Goal: Task Accomplishment & Management: Manage account settings

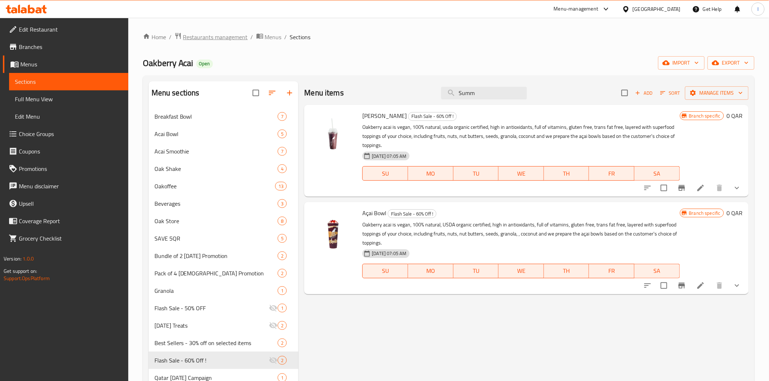
click at [226, 37] on span "Restaurants management" at bounding box center [215, 37] width 65 height 9
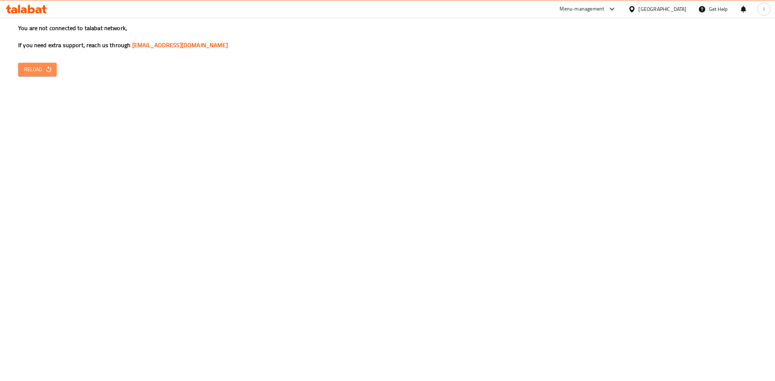
click at [40, 69] on span "Reload" at bounding box center [37, 69] width 27 height 9
click at [35, 66] on span "Reload" at bounding box center [37, 69] width 27 height 9
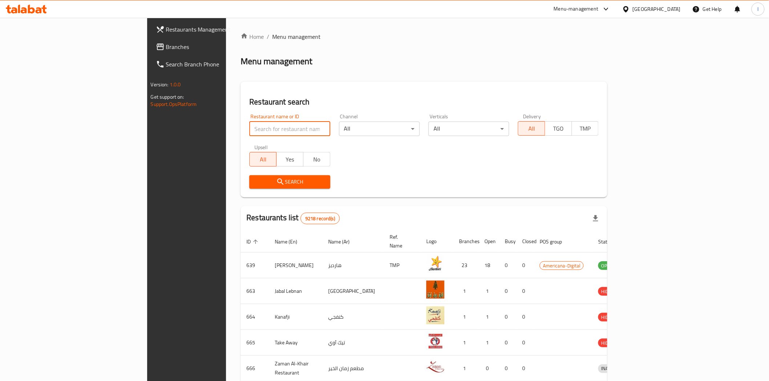
click at [249, 128] on input "search" at bounding box center [289, 129] width 81 height 15
paste input "25653"
type input "25653"
click at [255, 178] on span "Search" at bounding box center [289, 182] width 69 height 9
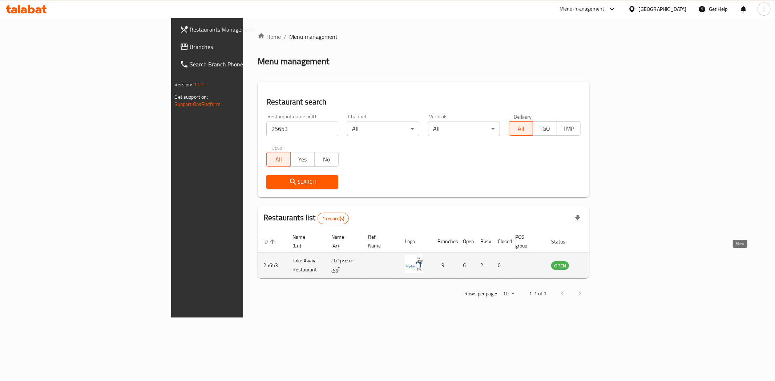
click at [597, 263] on icon "enhanced table" at bounding box center [593, 266] width 8 height 6
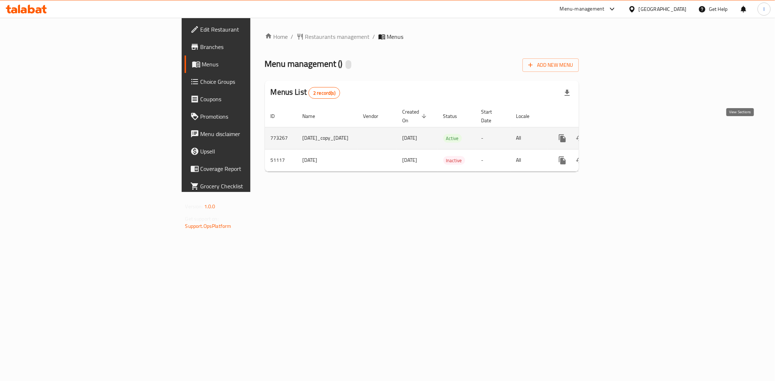
click at [618, 135] on icon "enhanced table" at bounding box center [614, 138] width 7 height 7
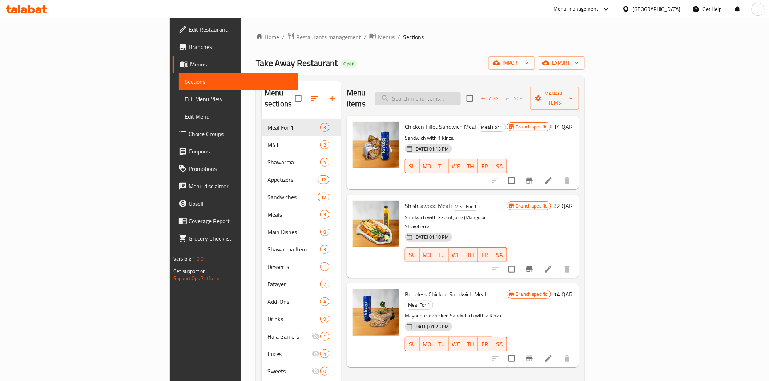
click at [461, 95] on input "search" at bounding box center [418, 98] width 86 height 13
paste input "Shish Tawook Sandwich"
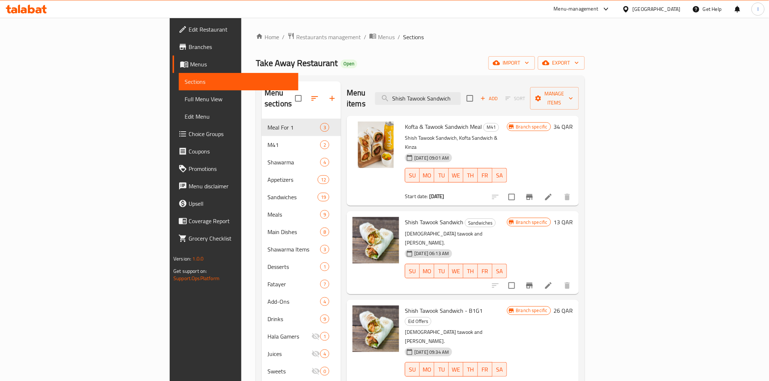
type input "Shish Tawook Sandwich"
click at [532, 283] on icon "Branch-specific-item" at bounding box center [529, 286] width 7 height 6
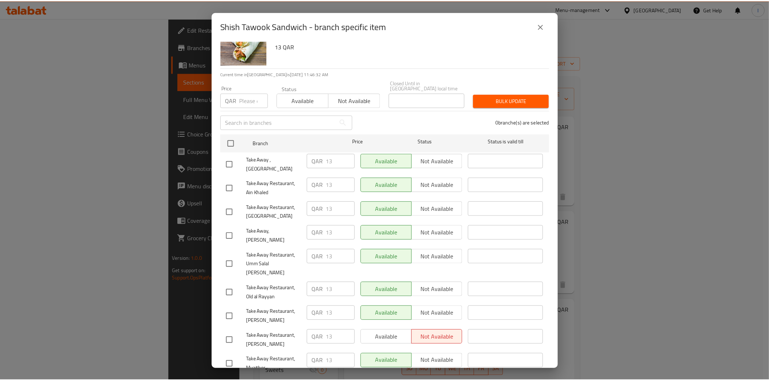
scroll to position [26, 0]
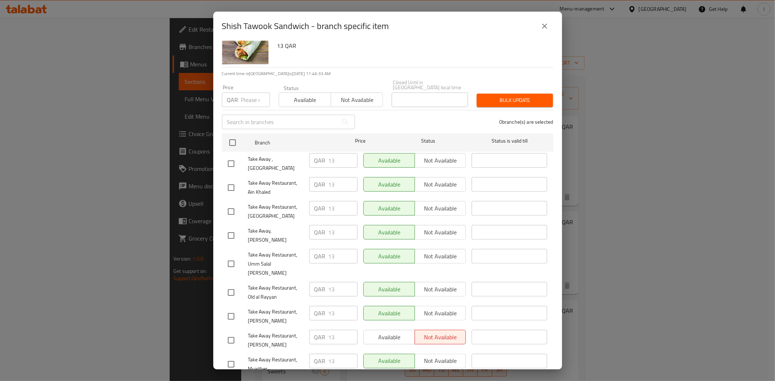
click at [375, 330] on div "Available Not available" at bounding box center [414, 337] width 103 height 15
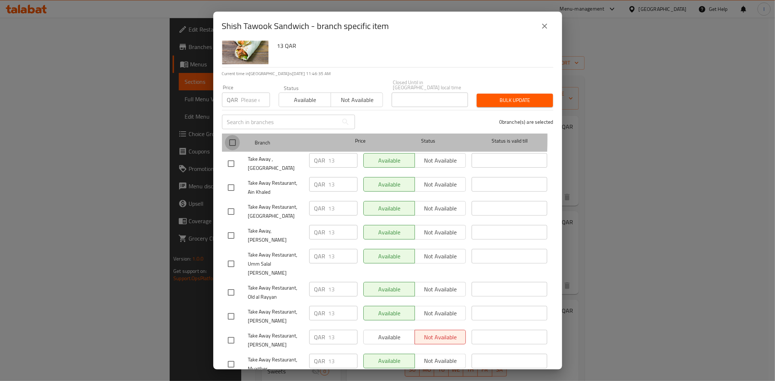
click at [229, 135] on input "checkbox" at bounding box center [232, 142] width 15 height 15
checkbox input "true"
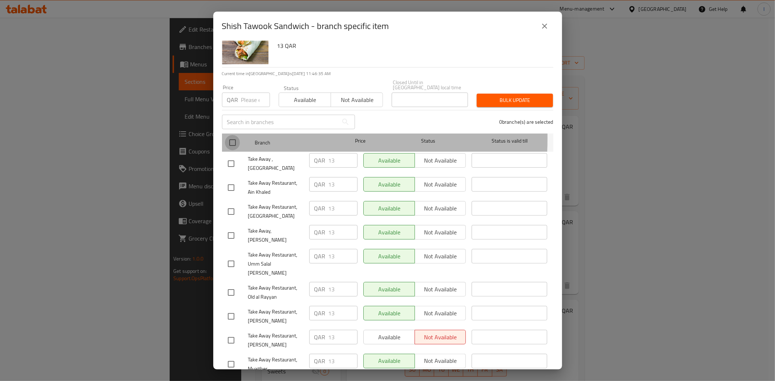
checkbox input "true"
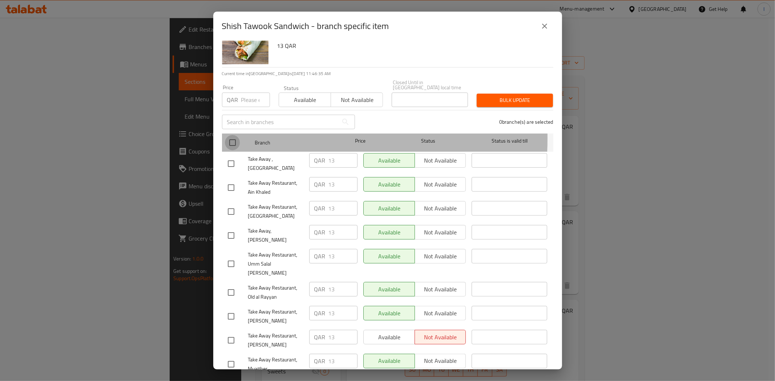
checkbox input "true"
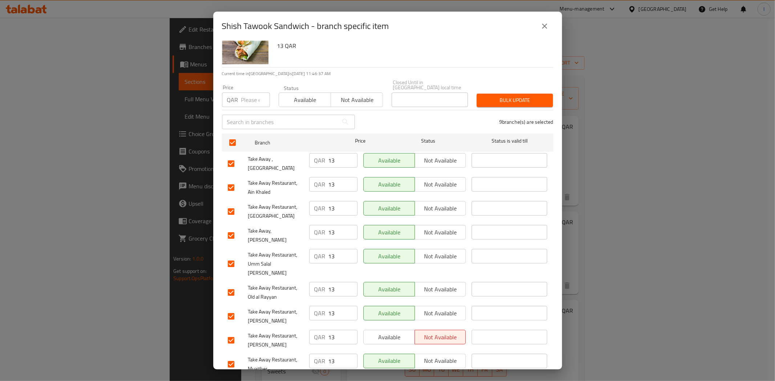
click at [296, 98] on span "Available" at bounding box center [305, 100] width 46 height 11
click at [390, 332] on span "Available" at bounding box center [388, 337] width 45 height 11
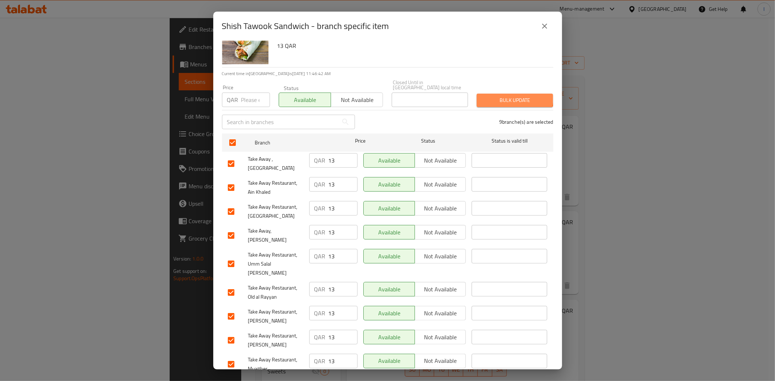
click at [491, 94] on button "Bulk update" at bounding box center [515, 100] width 76 height 13
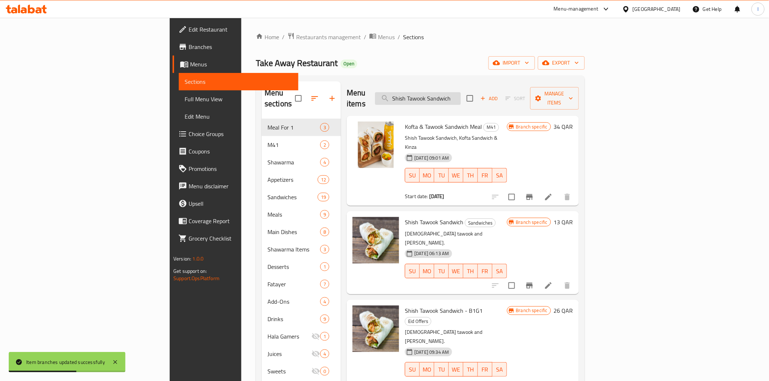
click at [461, 92] on input "Shish Tawook Sandwich" at bounding box center [418, 98] width 86 height 13
paste input "Boneless Chicken"
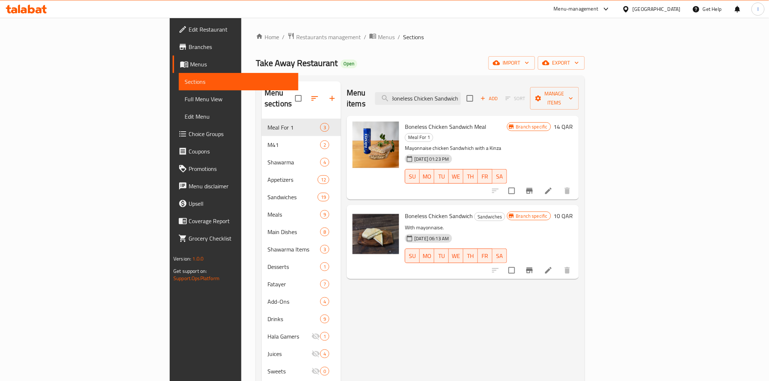
type input "Boneless Chicken Sandwich"
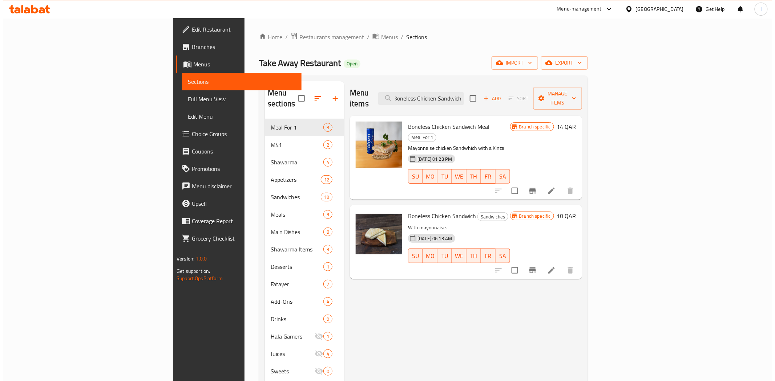
scroll to position [0, 0]
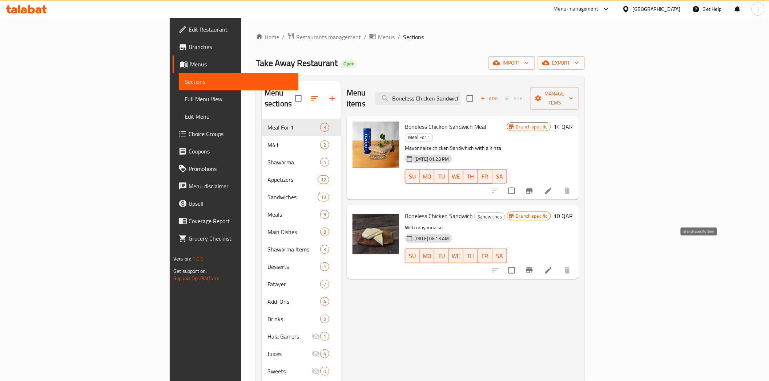
click at [534, 266] on icon "Branch-specific-item" at bounding box center [529, 270] width 9 height 9
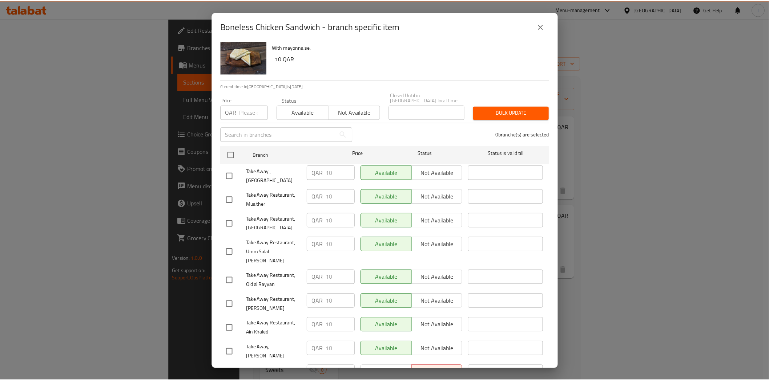
scroll to position [26, 0]
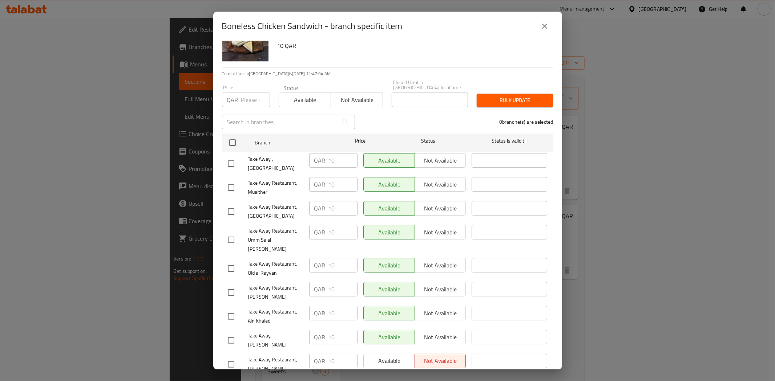
click at [230, 357] on input "checkbox" at bounding box center [230, 364] width 15 height 15
checkbox input "true"
click at [381, 356] on span "Available" at bounding box center [388, 361] width 45 height 11
click at [361, 380] on button "Save" at bounding box center [387, 386] width 331 height 13
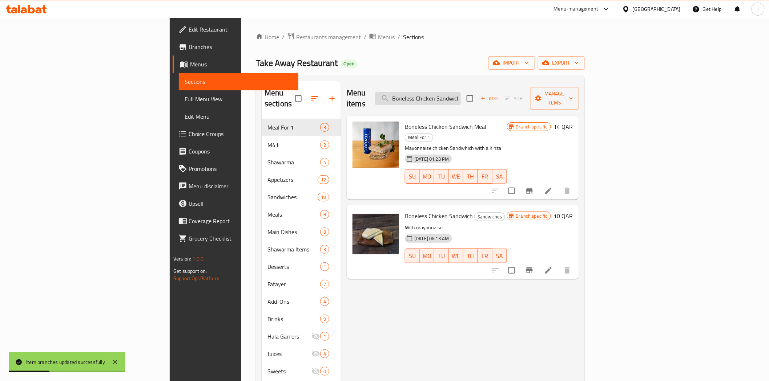
click at [461, 93] on input "Boneless Chicken Sandwich" at bounding box center [418, 98] width 86 height 13
paste input "Take Away Falafel"
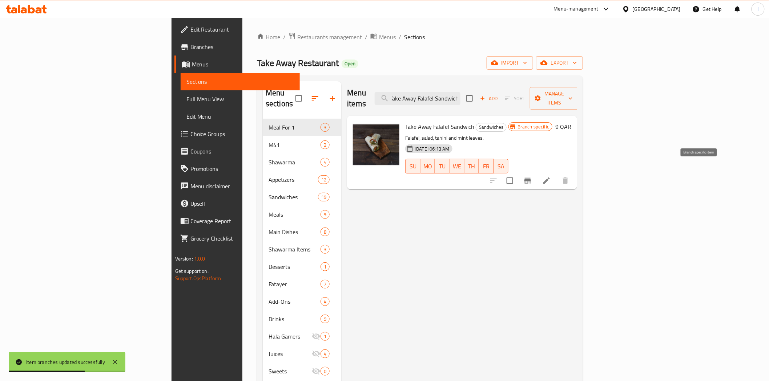
type input "Take Away Falafel Sandwich"
click at [532, 177] on icon "Branch-specific-item" at bounding box center [527, 181] width 9 height 9
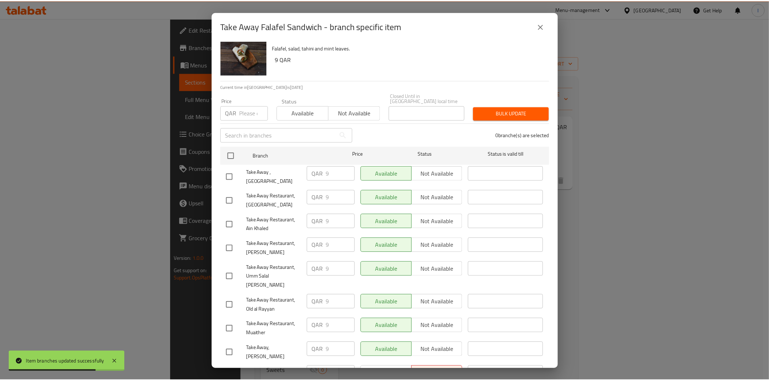
scroll to position [26, 0]
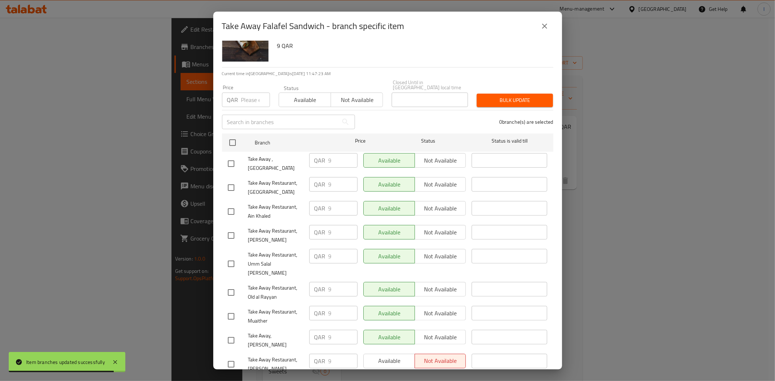
click at [231, 357] on input "checkbox" at bounding box center [230, 364] width 15 height 15
checkbox input "true"
click at [391, 356] on span "Available" at bounding box center [388, 361] width 45 height 11
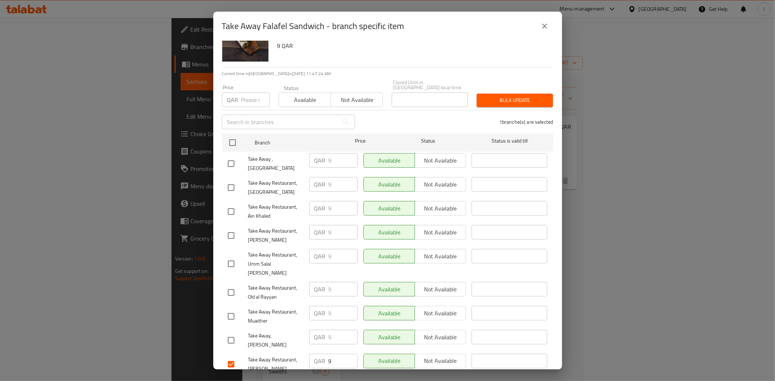
click at [384, 381] on span "Save" at bounding box center [388, 386] width 320 height 9
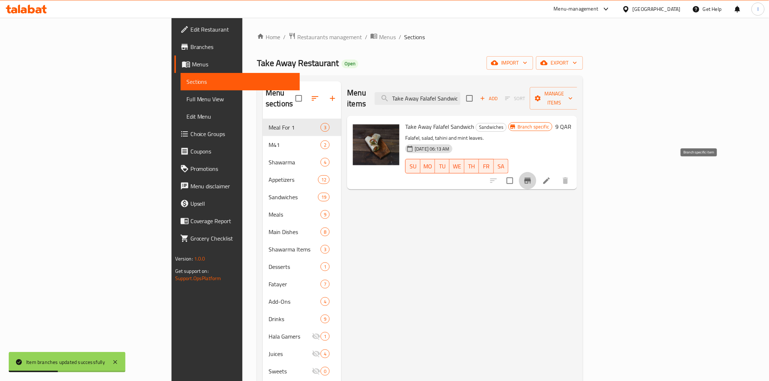
click at [532, 177] on icon "Branch-specific-item" at bounding box center [527, 181] width 9 height 9
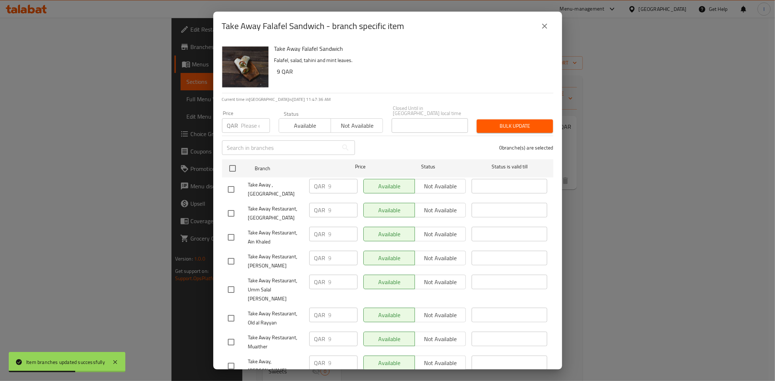
click at [539, 25] on button "close" at bounding box center [544, 25] width 17 height 17
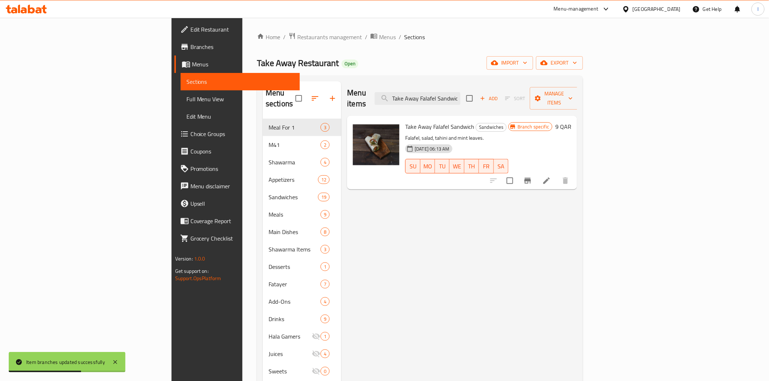
click at [397, 49] on div "Home / Restaurants management / Menus / Sections Take Away Restaurant Open impo…" at bounding box center [420, 254] width 326 height 444
click at [297, 35] on span "Restaurants management" at bounding box center [329, 37] width 65 height 9
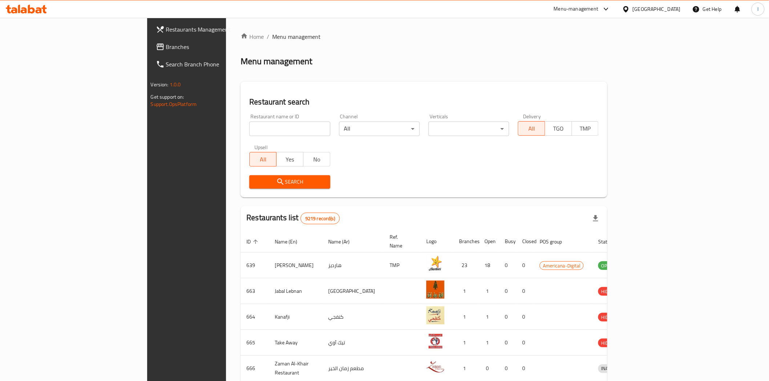
click at [253, 130] on input "search" at bounding box center [289, 129] width 81 height 15
paste input "8876"
type input "8876"
click at [268, 178] on span "Search" at bounding box center [289, 182] width 69 height 9
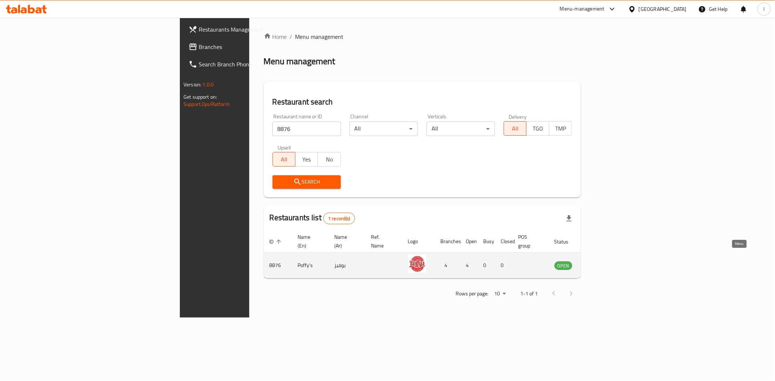
click at [601, 261] on icon "enhanced table" at bounding box center [596, 265] width 9 height 9
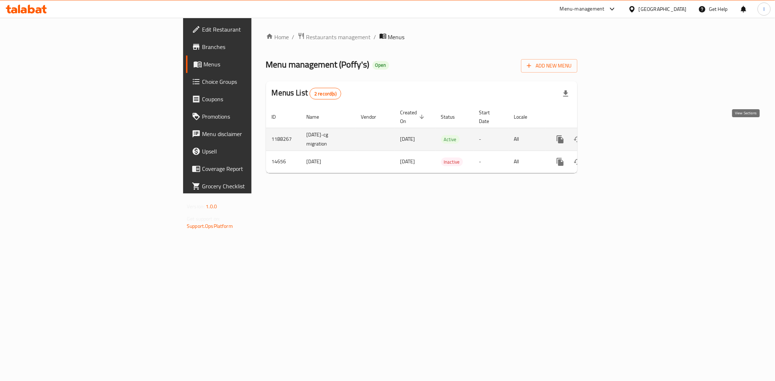
click at [617, 135] on icon "enhanced table" at bounding box center [612, 139] width 9 height 9
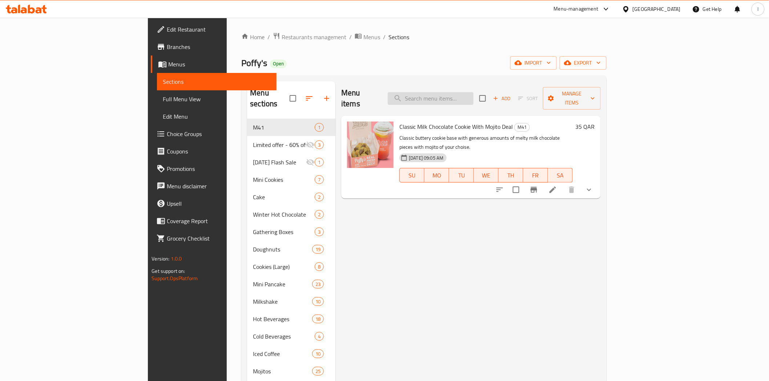
click at [473, 93] on input "search" at bounding box center [431, 98] width 86 height 13
paste input "Mini Cookie Dippers"
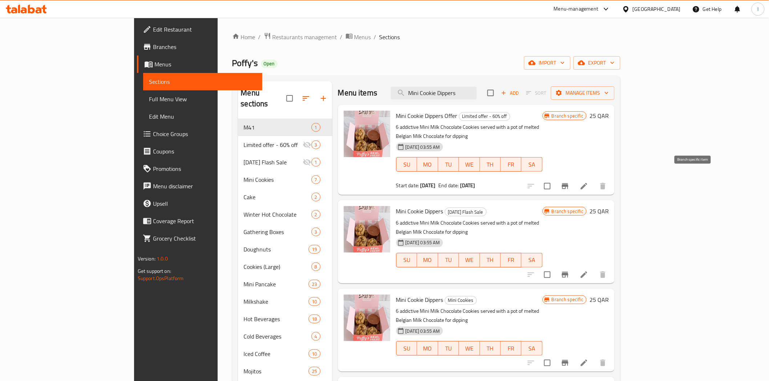
type input "Mini Cookie Dippers"
click at [568, 183] on icon "Branch-specific-item" at bounding box center [565, 186] width 7 height 6
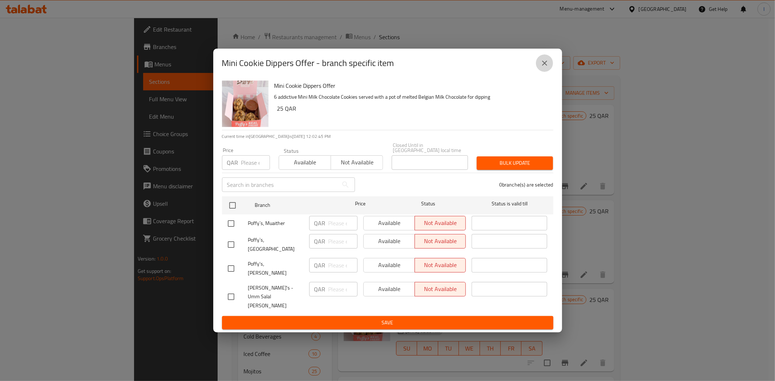
click at [543, 72] on button "close" at bounding box center [544, 62] width 17 height 17
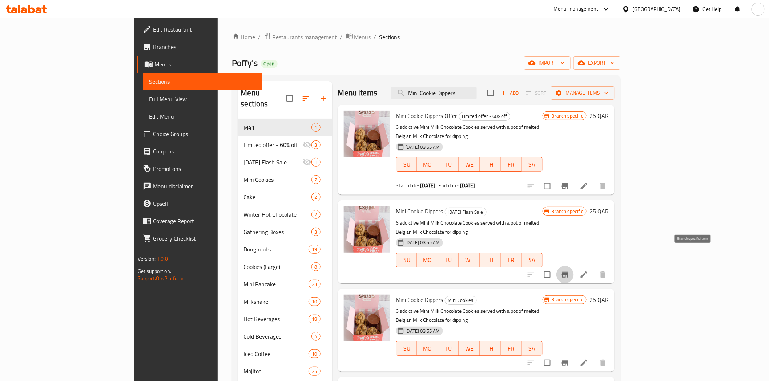
click at [569, 271] on icon "Branch-specific-item" at bounding box center [564, 275] width 9 height 9
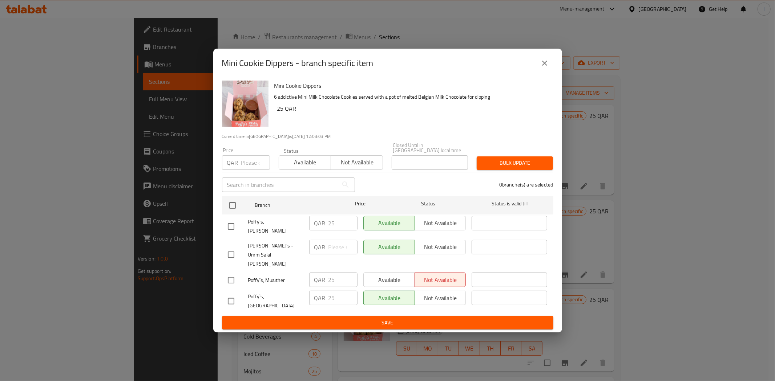
click at [227, 273] on input "checkbox" at bounding box center [230, 280] width 15 height 15
checkbox input "true"
click at [384, 275] on span "Available" at bounding box center [388, 280] width 45 height 11
click at [382, 319] on span "Save" at bounding box center [388, 323] width 320 height 9
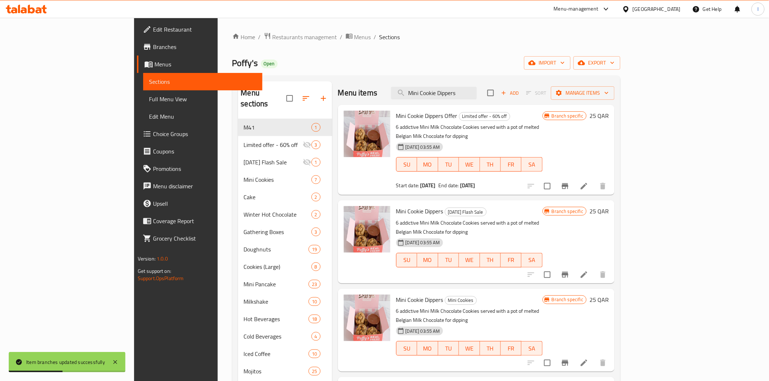
scroll to position [40, 0]
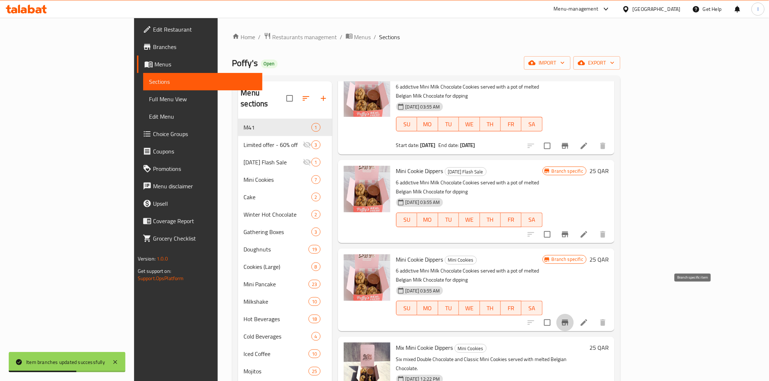
click at [568, 320] on icon "Branch-specific-item" at bounding box center [565, 323] width 7 height 6
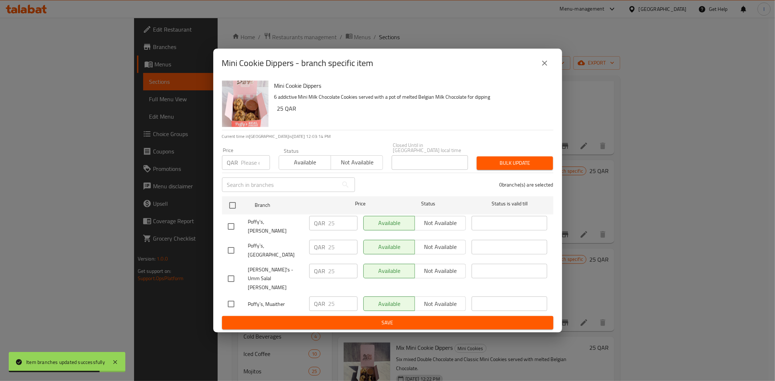
click at [546, 68] on icon "close" at bounding box center [544, 63] width 9 height 9
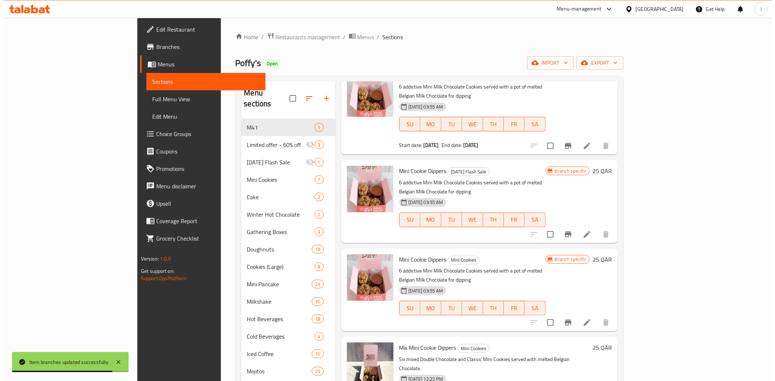
scroll to position [102, 0]
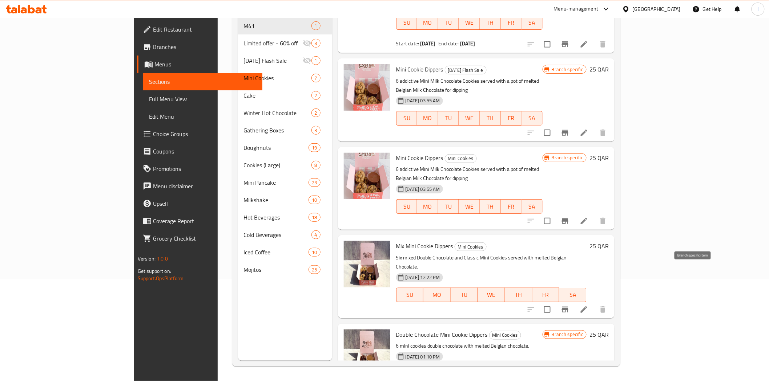
click at [569, 305] on icon "Branch-specific-item" at bounding box center [564, 309] width 9 height 9
